Goal: Task Accomplishment & Management: Complete application form

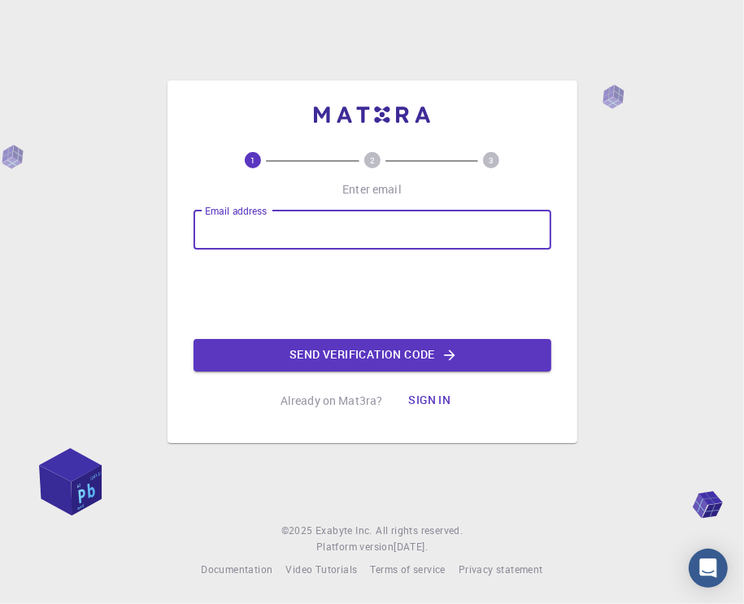
click at [358, 232] on input "Email address" at bounding box center [372, 230] width 358 height 39
type input "[EMAIL_ADDRESS][DOMAIN_NAME]"
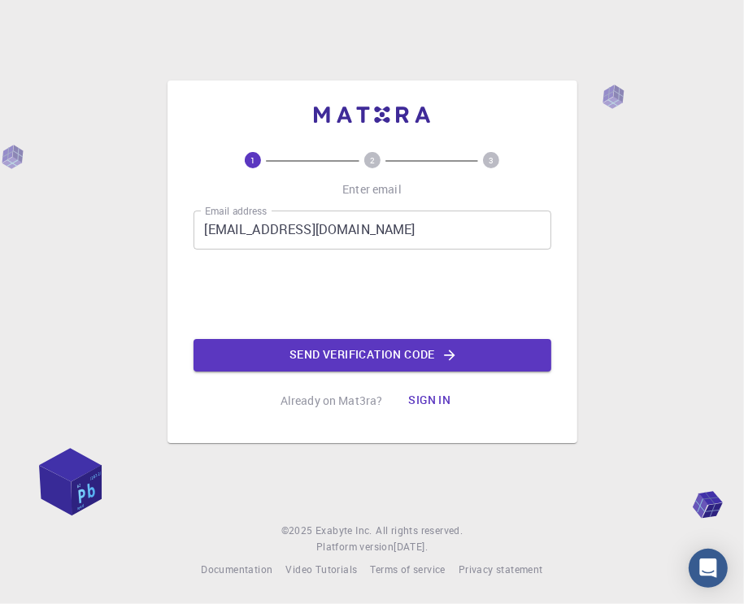
click at [281, 348] on button "Send verification code" at bounding box center [372, 355] width 358 height 33
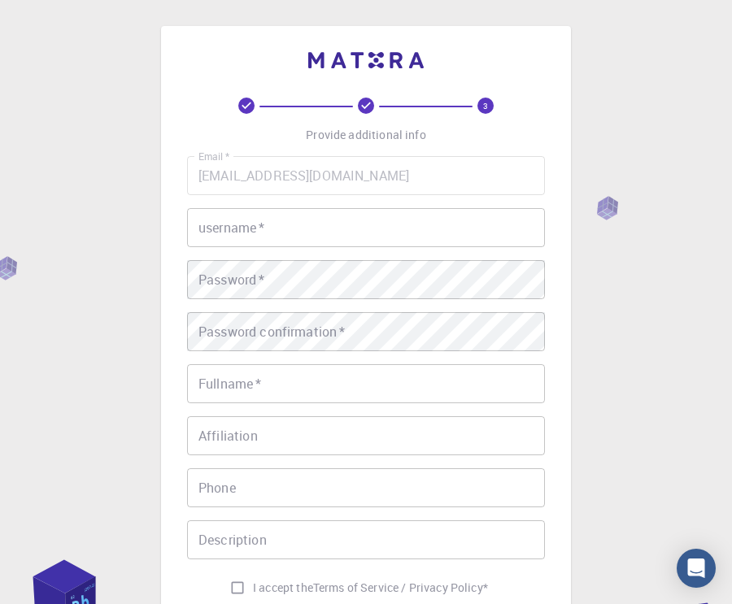
click at [276, 224] on input "username   *" at bounding box center [366, 227] width 358 height 39
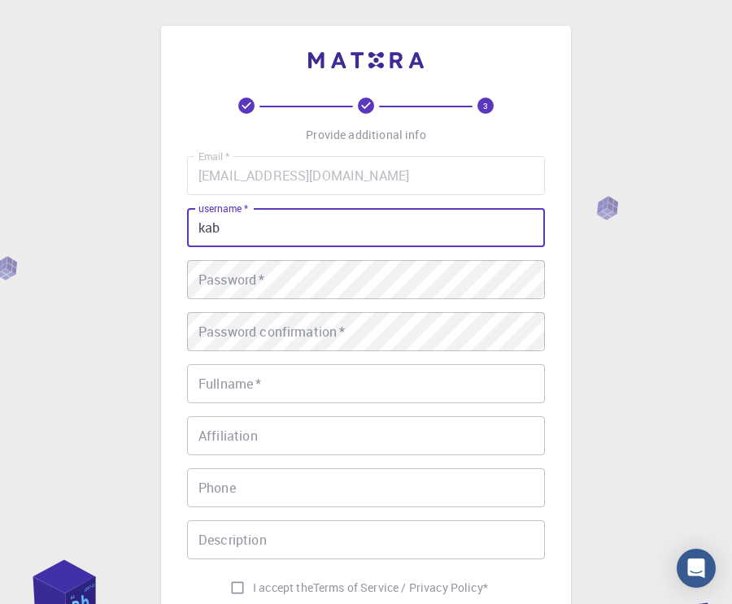
type input "kab"
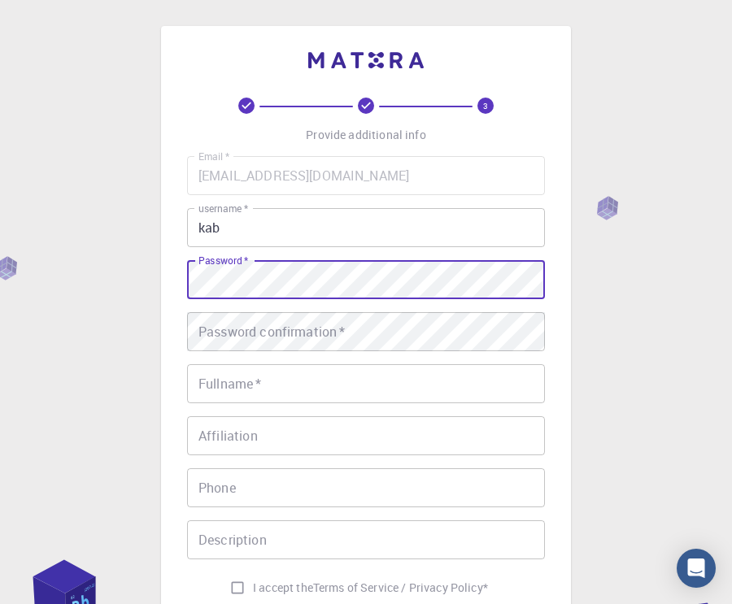
click at [94, 344] on div "3 Provide additional info Email   * [EMAIL_ADDRESS][DOMAIN_NAME] Email   * user…" at bounding box center [366, 413] width 732 height 827
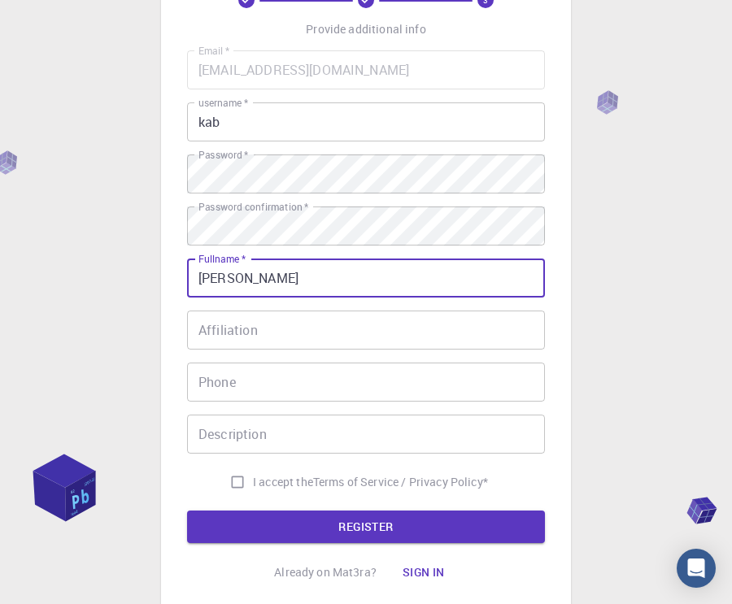
scroll to position [163, 0]
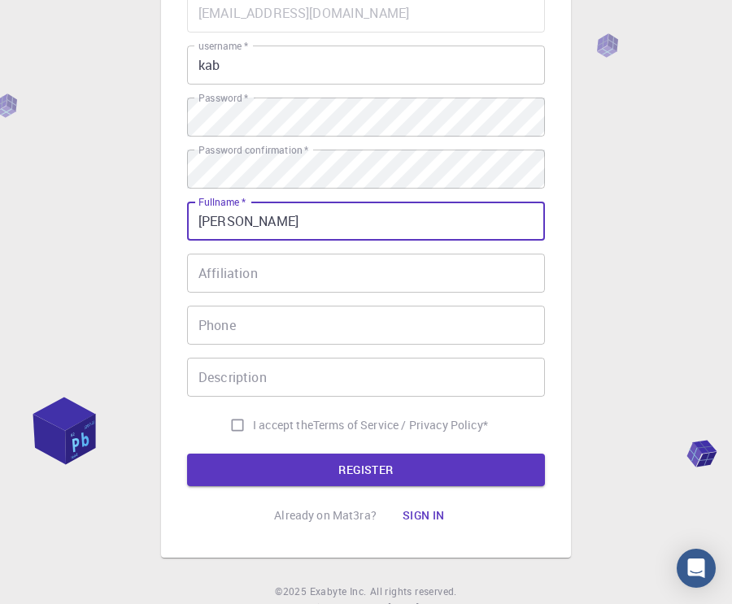
type input "[PERSON_NAME]"
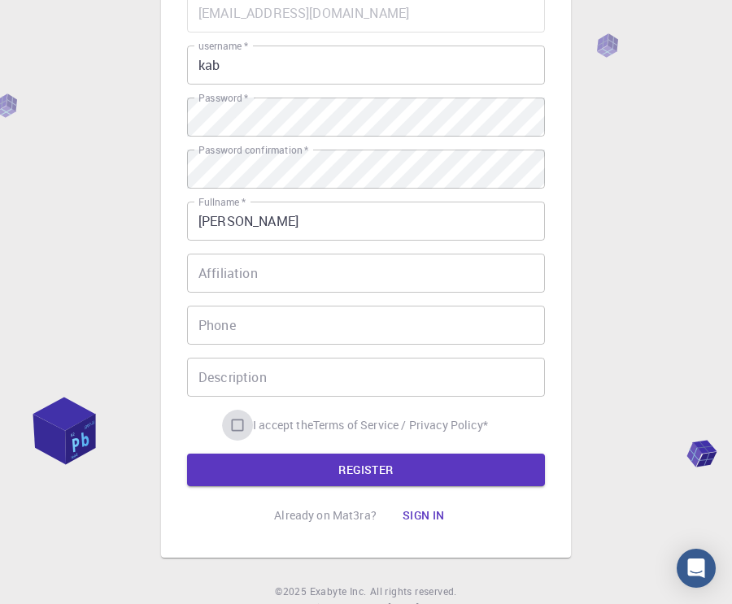
click at [232, 423] on input "I accept the Terms of Service / Privacy Policy *" at bounding box center [237, 425] width 31 height 31
checkbox input "true"
click at [269, 467] on button "REGISTER" at bounding box center [366, 470] width 358 height 33
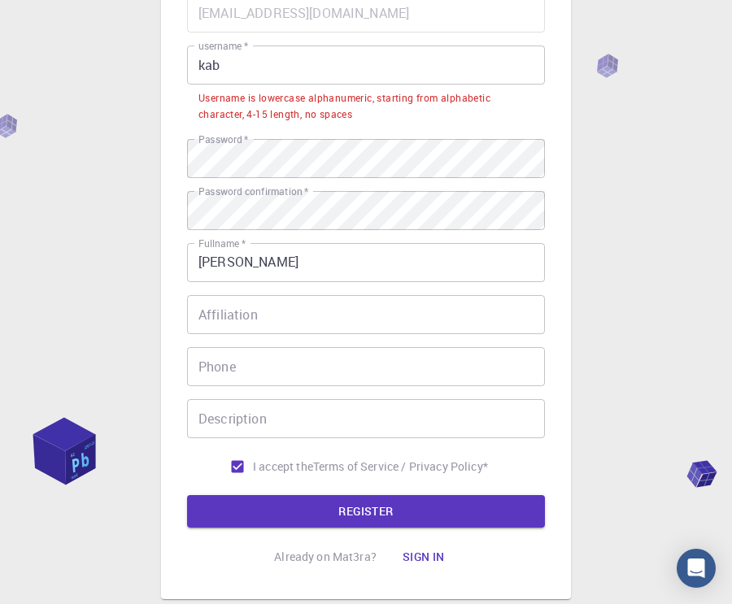
click at [224, 64] on input "kab" at bounding box center [366, 65] width 358 height 39
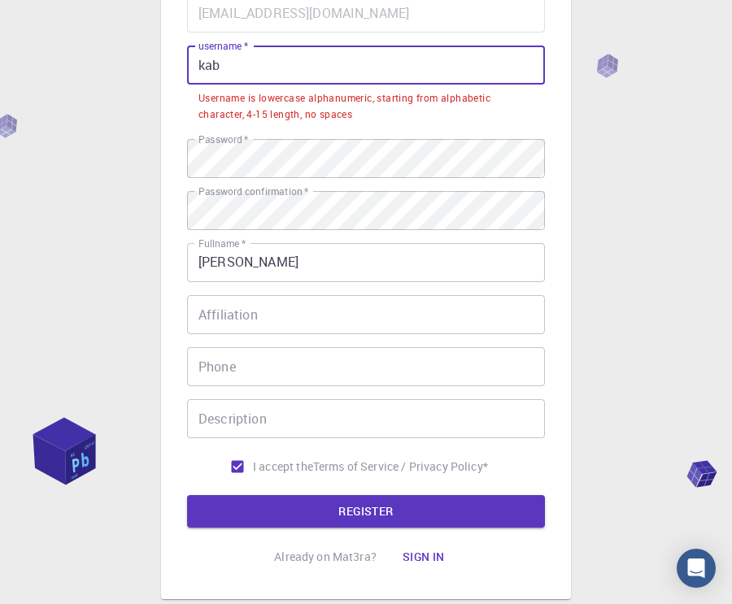
click at [224, 64] on input "kab" at bounding box center [366, 65] width 358 height 39
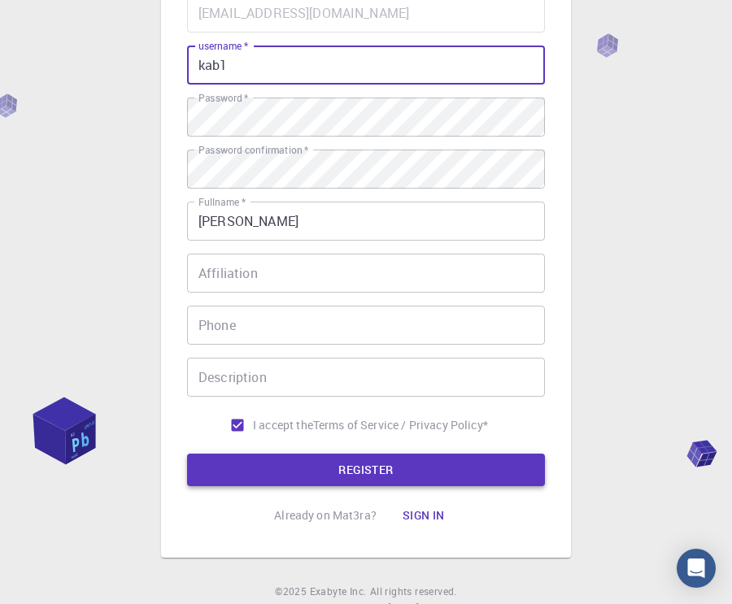
type input "kab1"
click at [388, 474] on button "REGISTER" at bounding box center [366, 470] width 358 height 33
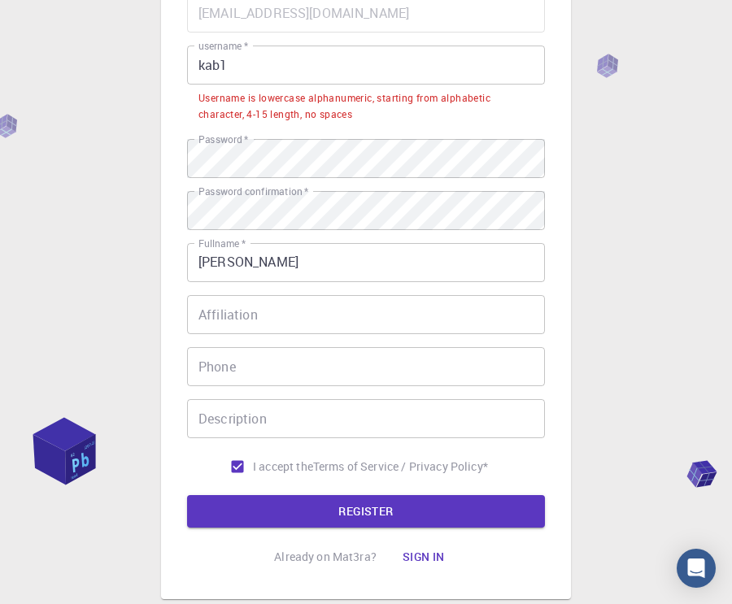
click at [261, 67] on input "kab1" at bounding box center [366, 65] width 358 height 39
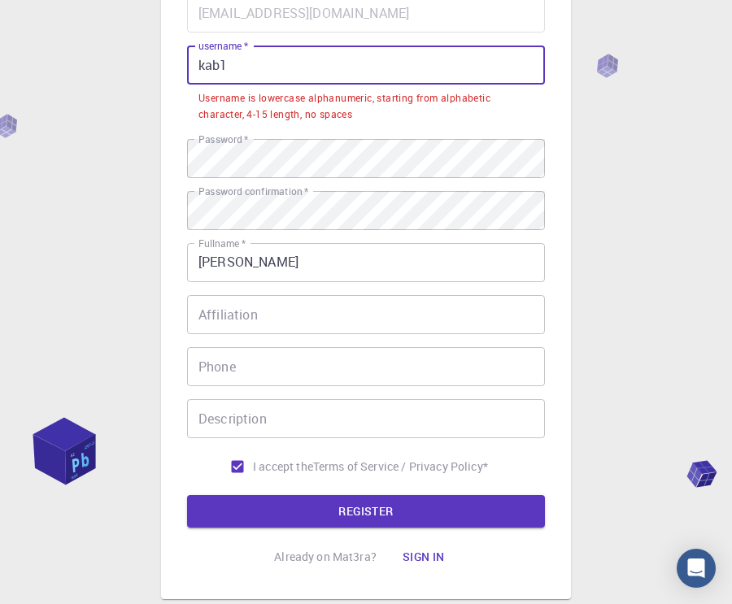
drag, startPoint x: 261, startPoint y: 68, endPoint x: 137, endPoint y: 76, distance: 123.8
click at [137, 76] on div "3 Provide additional info Email   * [EMAIL_ADDRESS][DOMAIN_NAME] Email   * user…" at bounding box center [366, 271] width 732 height 869
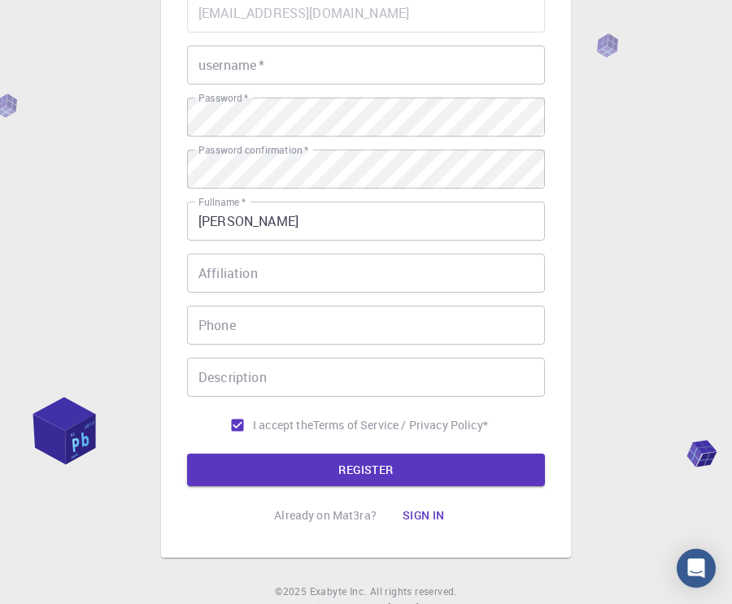
click at [610, 39] on div "3 Provide additional info Email   * [EMAIL_ADDRESS][DOMAIN_NAME] Email   * user…" at bounding box center [366, 250] width 732 height 827
click at [610, 40] on div "3 Provide additional info Email   * [EMAIL_ADDRESS][DOMAIN_NAME] Email   * user…" at bounding box center [366, 250] width 732 height 827
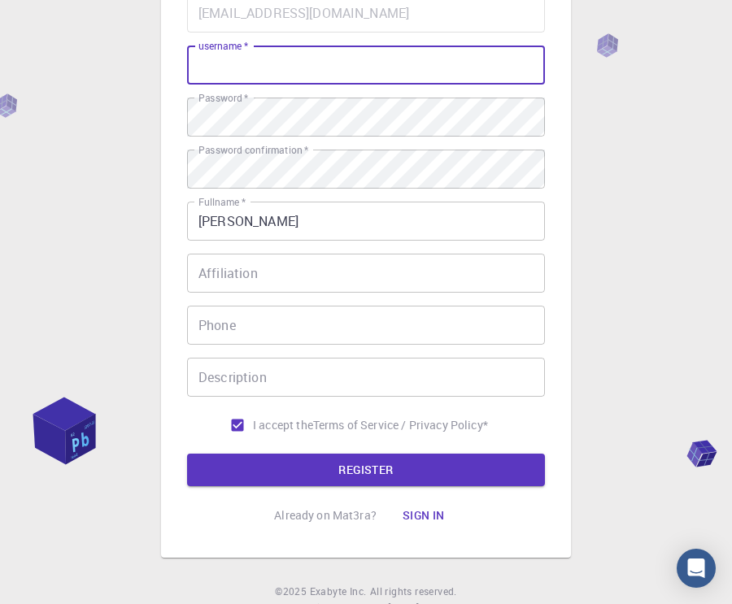
click at [337, 76] on input "username   *" at bounding box center [366, 65] width 358 height 39
type input "sryrh"
click at [413, 465] on button "REGISTER" at bounding box center [366, 470] width 358 height 33
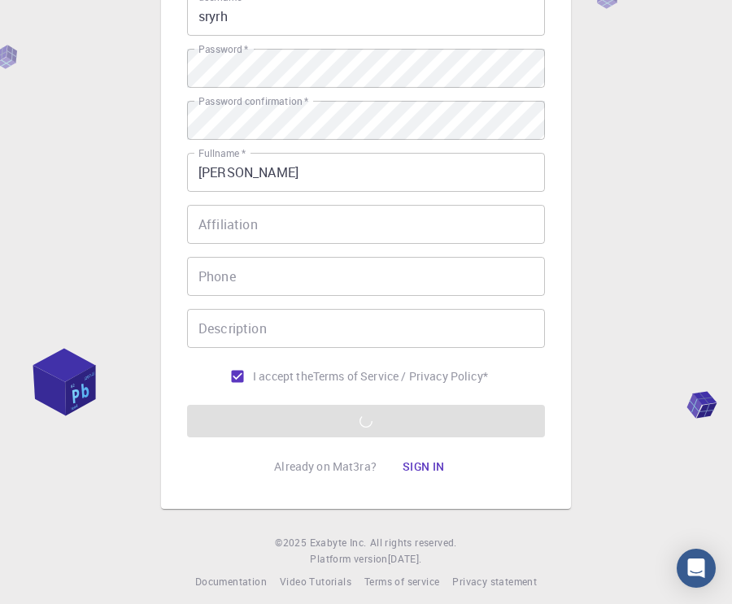
scroll to position [223, 0]
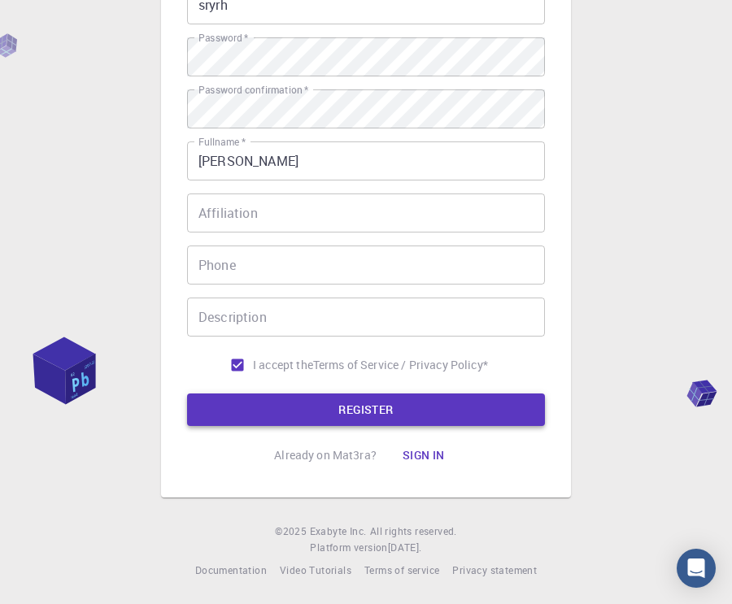
click at [381, 410] on button "REGISTER" at bounding box center [366, 409] width 358 height 33
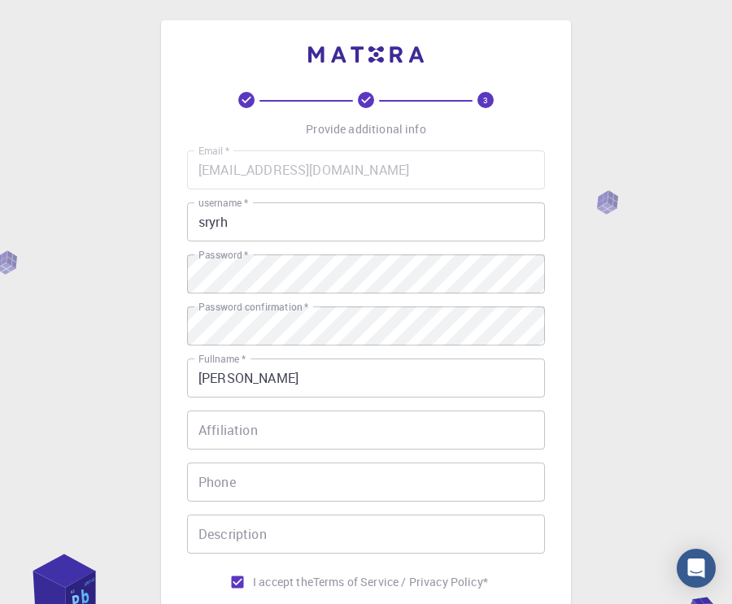
scroll to position [0, 0]
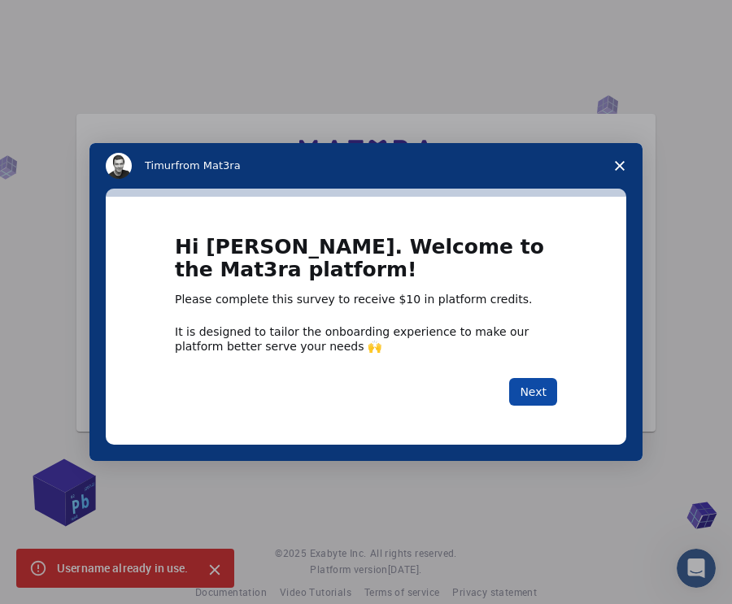
click at [549, 389] on button "Next" at bounding box center [533, 392] width 48 height 28
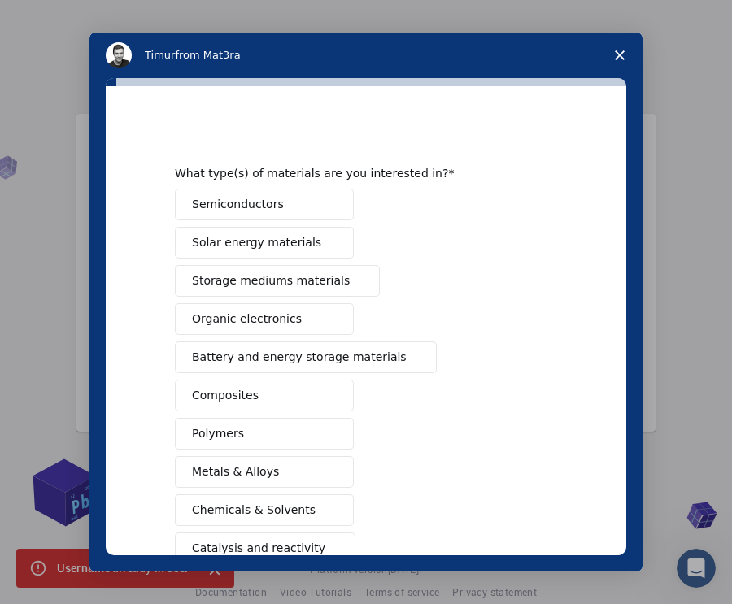
click at [619, 53] on icon "Close survey" at bounding box center [620, 55] width 10 height 10
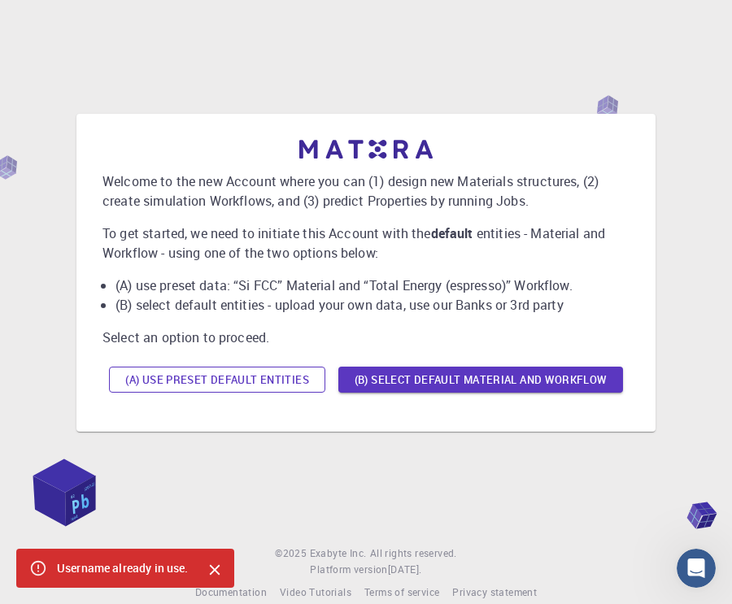
click at [299, 376] on button "(A) Use preset default entities" at bounding box center [217, 380] width 216 height 26
